Goal: Task Accomplishment & Management: Manage account settings

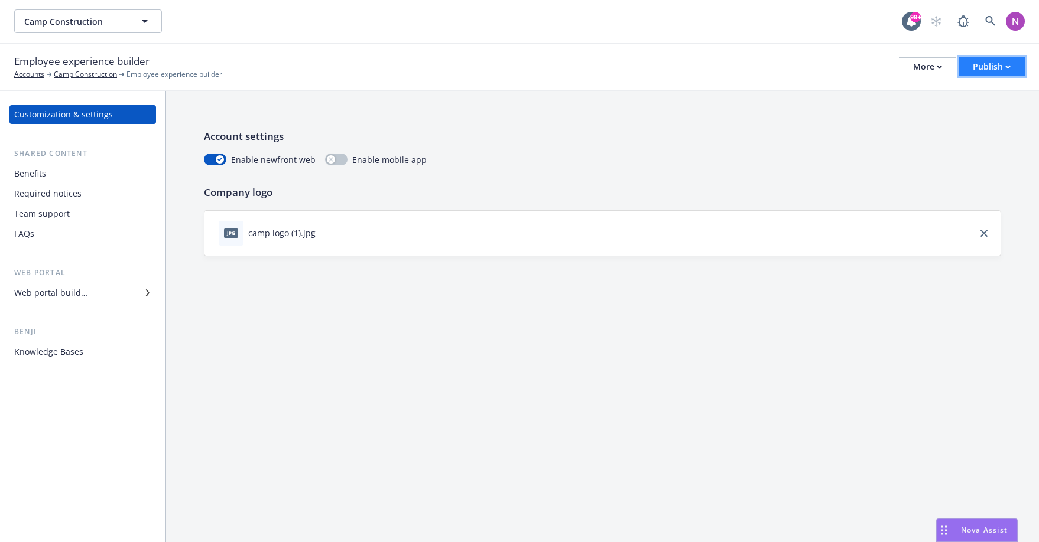
click at [1004, 70] on div "Publish" at bounding box center [992, 67] width 38 height 18
drag, startPoint x: 297, startPoint y: 229, endPoint x: 298, endPoint y: 236, distance: 6.5
click at [298, 236] on div "camp logo (1).jpg" at bounding box center [281, 233] width 67 height 12
click at [233, 230] on span "jpg" at bounding box center [231, 233] width 14 height 9
click at [321, 235] on icon "download file" at bounding box center [325, 231] width 9 height 9
